Goal: Transaction & Acquisition: Purchase product/service

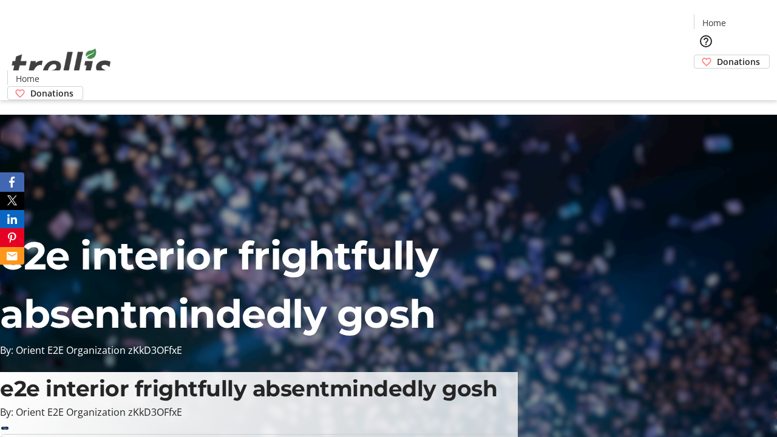
click at [717, 55] on span "Donations" at bounding box center [738, 61] width 43 height 13
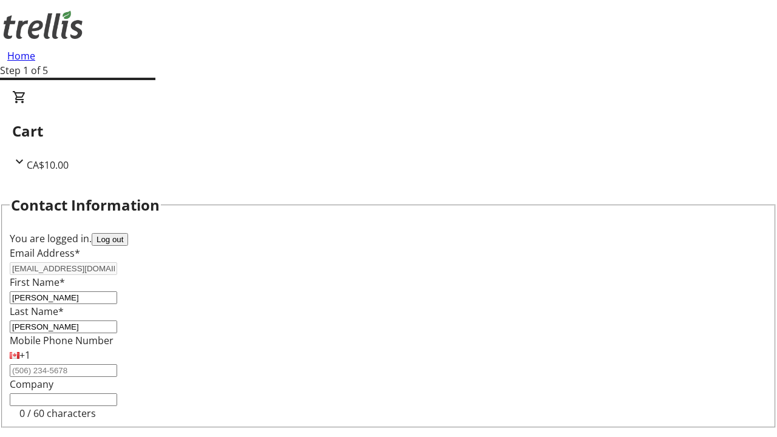
select select "BC"
select select "CA"
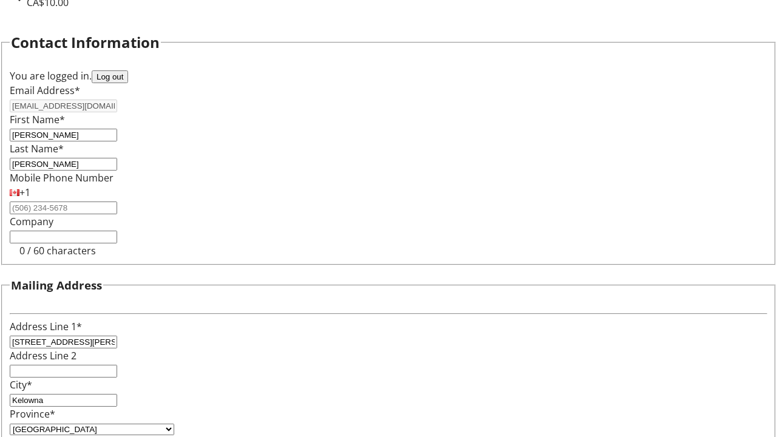
type input "V1Y 0C2"
